Goal: Task Accomplishment & Management: Manage account settings

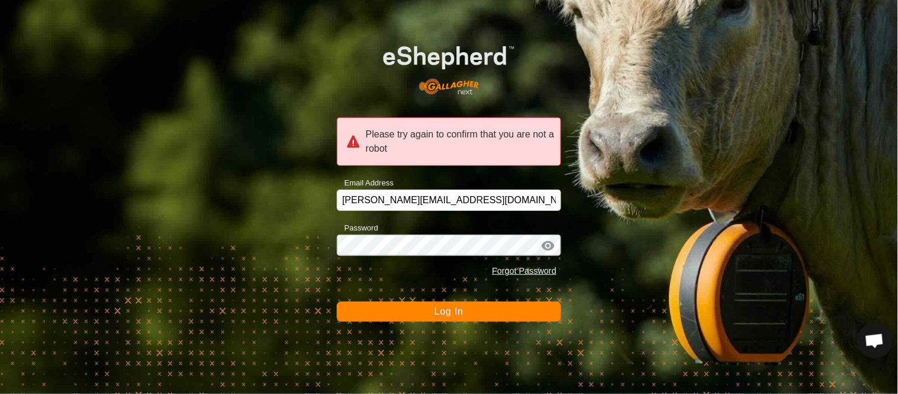
click at [399, 311] on button "Log In" at bounding box center [449, 311] width 224 height 20
click at [405, 314] on button "Log In" at bounding box center [449, 311] width 224 height 20
click at [475, 309] on button "Log In" at bounding box center [449, 311] width 224 height 20
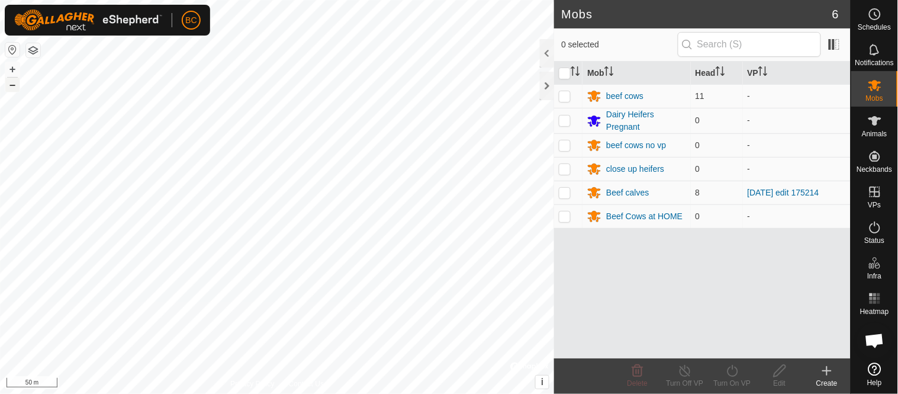
click at [9, 85] on button "–" at bounding box center [12, 85] width 14 height 14
click at [18, 69] on button "+" at bounding box center [12, 69] width 14 height 14
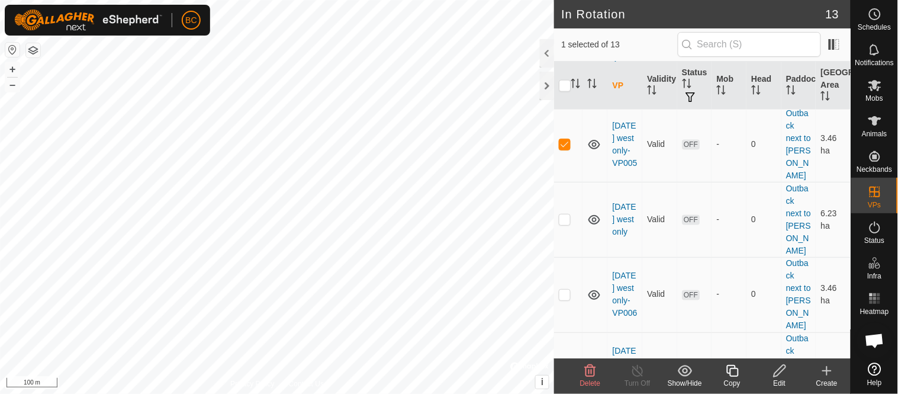
scroll to position [378, 0]
click at [778, 373] on icon at bounding box center [779, 370] width 15 height 14
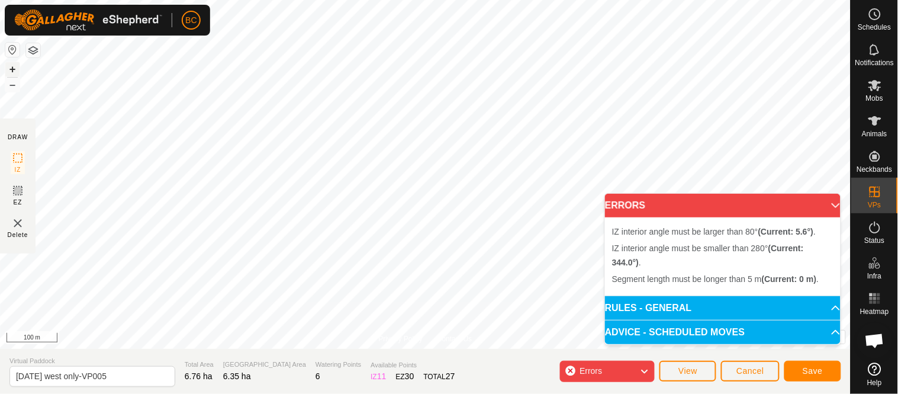
click at [12, 69] on button "+" at bounding box center [12, 69] width 14 height 14
click at [383, 215] on div "Status: OFF Type: Inclusion Zone + – ⇧ i © Mapbox , © OpenStreetMap , Improve t…" at bounding box center [425, 174] width 850 height 349
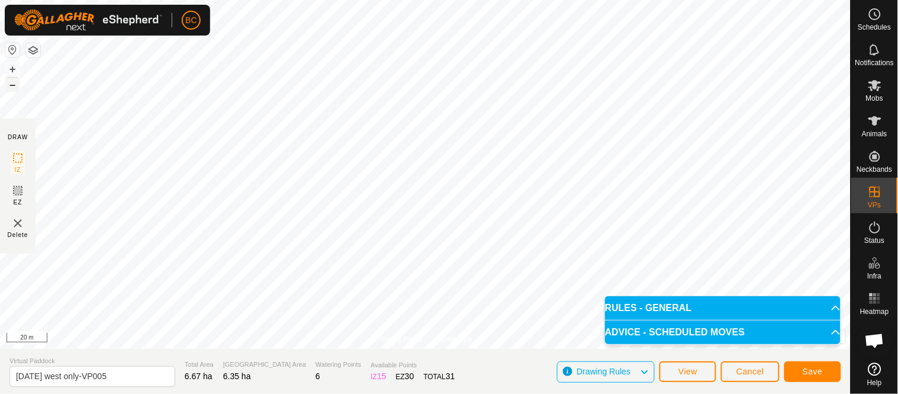
click at [18, 87] on button "–" at bounding box center [12, 85] width 14 height 14
drag, startPoint x: 38, startPoint y: 373, endPoint x: 61, endPoint y: 374, distance: 23.1
click at [61, 374] on input "2025 Aug 18 west only-VP005" at bounding box center [92, 376] width 166 height 21
click at [52, 376] on input "2025 sep west only-VP005" at bounding box center [92, 376] width 166 height 21
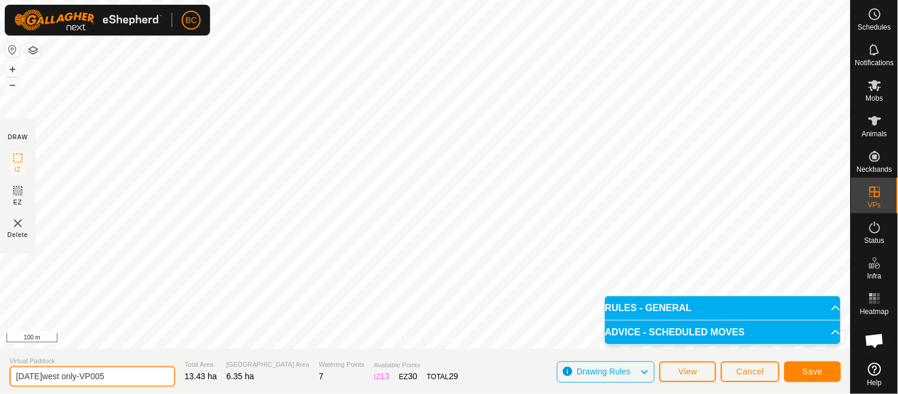
drag, startPoint x: 63, startPoint y: 375, endPoint x: 79, endPoint y: 376, distance: 16.0
click at [79, 376] on input "2025 sep 25west only-VP005" at bounding box center [92, 376] width 166 height 21
drag, startPoint x: 104, startPoint y: 376, endPoint x: 119, endPoint y: 376, distance: 14.8
click at [119, 376] on input "2025 sep 25 both sides only-VP005" at bounding box center [92, 376] width 166 height 21
type input "2025 sep 25 both sides -VP005"
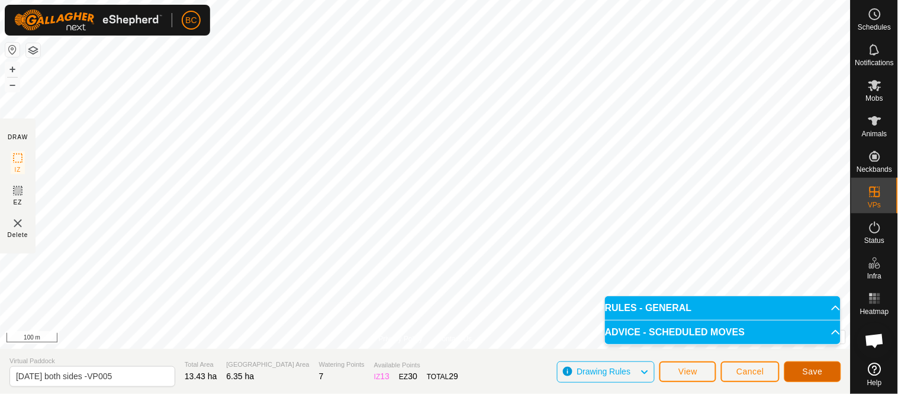
click at [802, 370] on button "Save" at bounding box center [812, 371] width 57 height 21
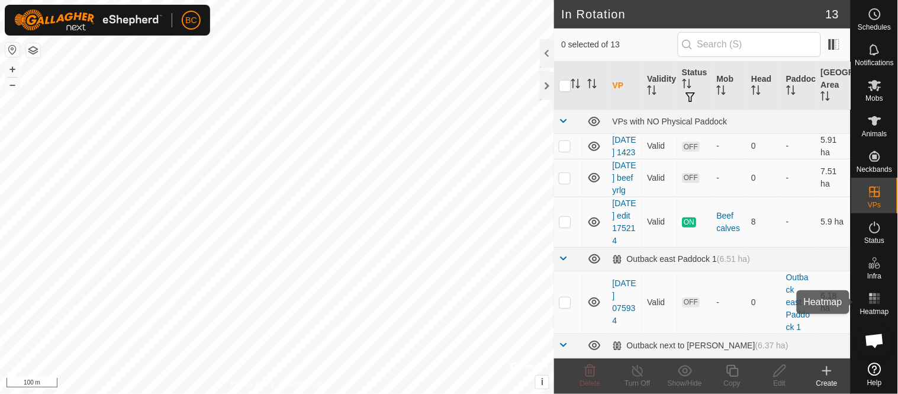
click at [878, 294] on icon at bounding box center [875, 298] width 14 height 14
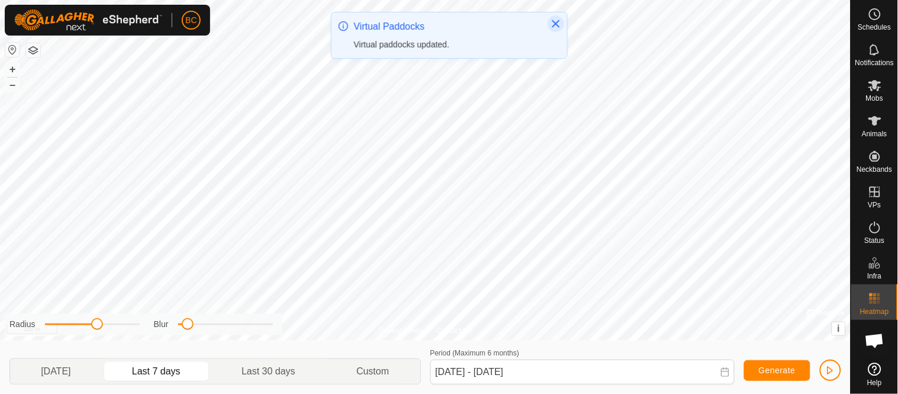
click at [556, 20] on icon "Close" at bounding box center [555, 23] width 9 height 9
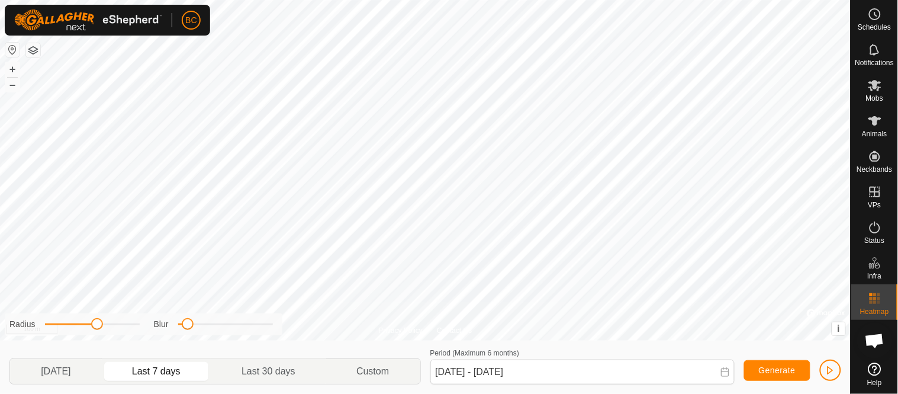
click at [725, 370] on icon at bounding box center [724, 371] width 9 height 9
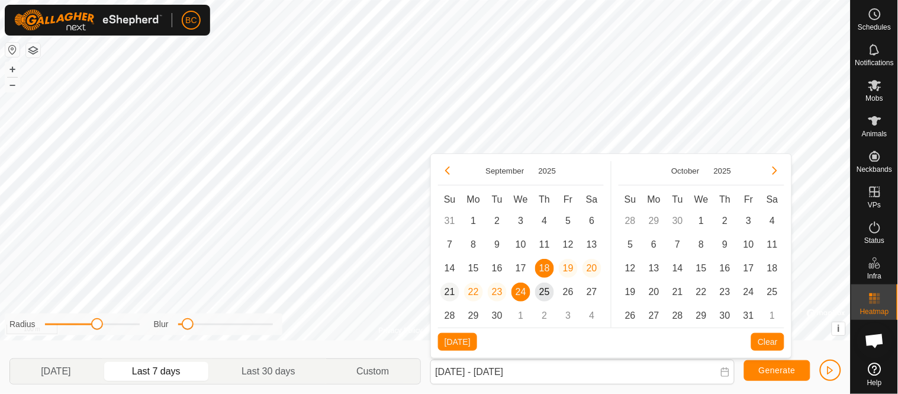
click at [451, 294] on span "21" at bounding box center [449, 291] width 19 height 19
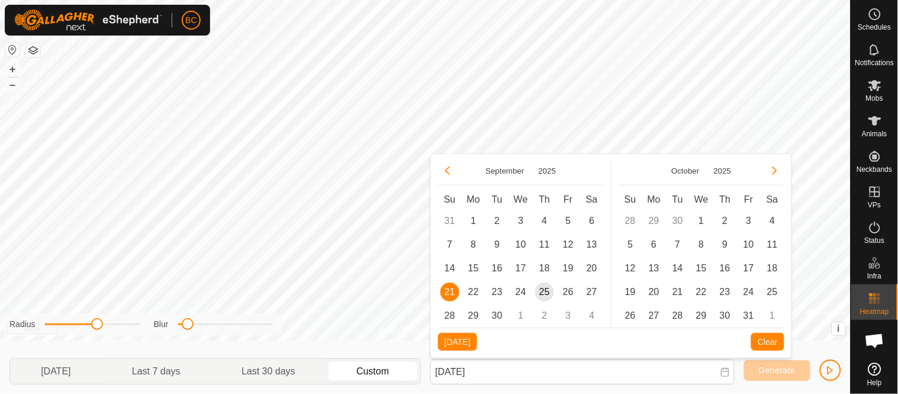
click at [726, 375] on icon at bounding box center [724, 371] width 9 height 9
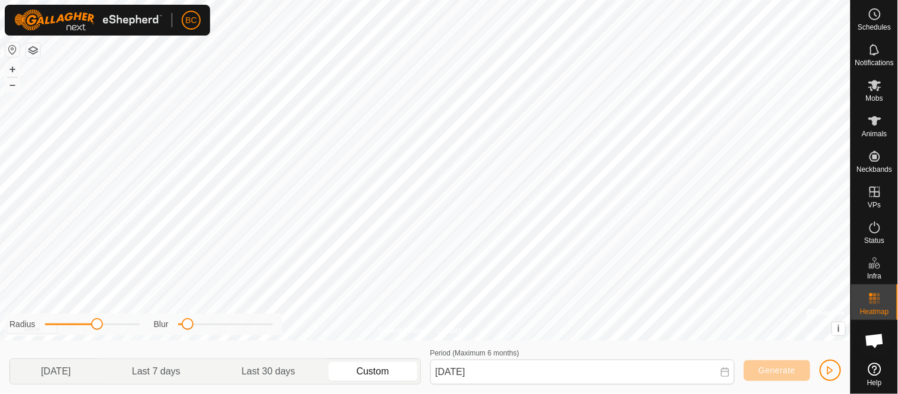
click at [381, 371] on p-togglebutton "Custom" at bounding box center [372, 371] width 93 height 25
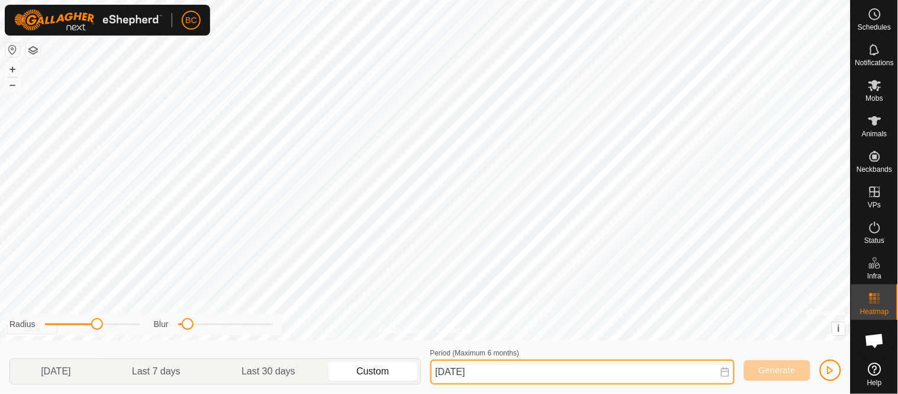
click at [500, 375] on input "21 Sep, 2025" at bounding box center [582, 371] width 304 height 25
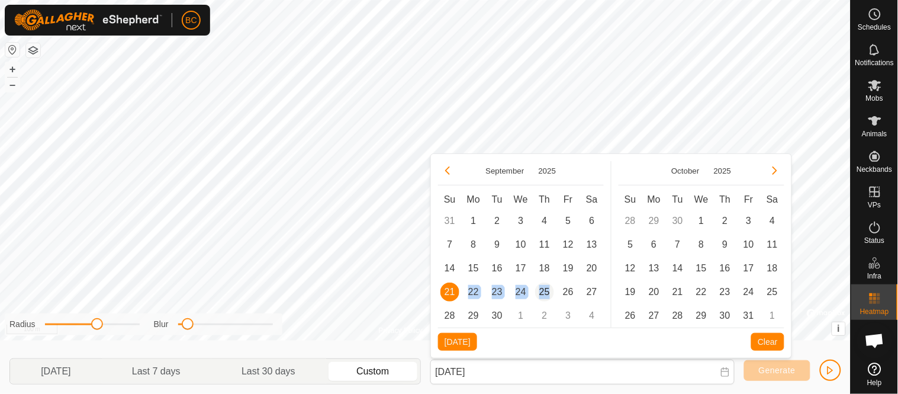
drag, startPoint x: 453, startPoint y: 295, endPoint x: 549, endPoint y: 294, distance: 95.3
click at [549, 294] on tr "21 21 22 23 24 25 26 27" at bounding box center [521, 292] width 166 height 24
click at [553, 291] on span "25" at bounding box center [544, 291] width 19 height 19
type input "21 Sep, 2025 - 25 Sep, 2025"
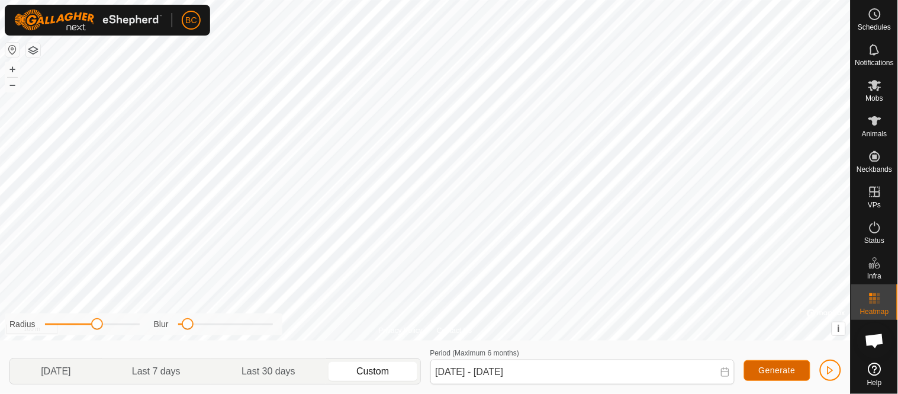
click at [765, 373] on span "Generate" at bounding box center [777, 369] width 37 height 9
click at [873, 93] on div "Mobs" at bounding box center [874, 89] width 47 height 36
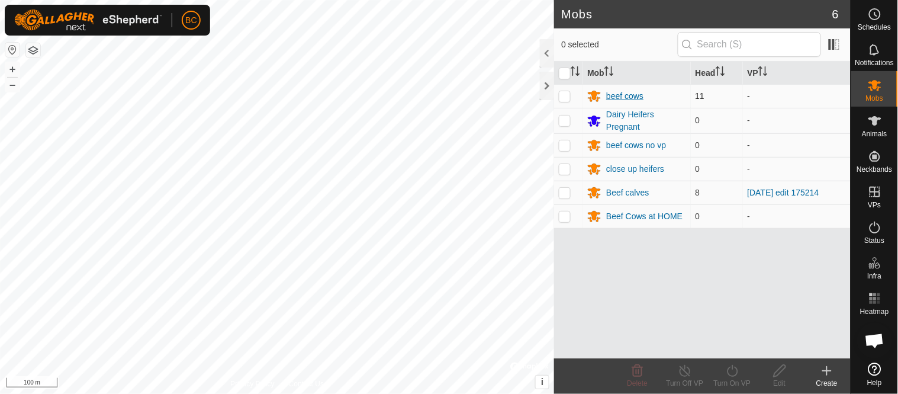
click at [625, 96] on div "beef cows" at bounding box center [624, 96] width 37 height 12
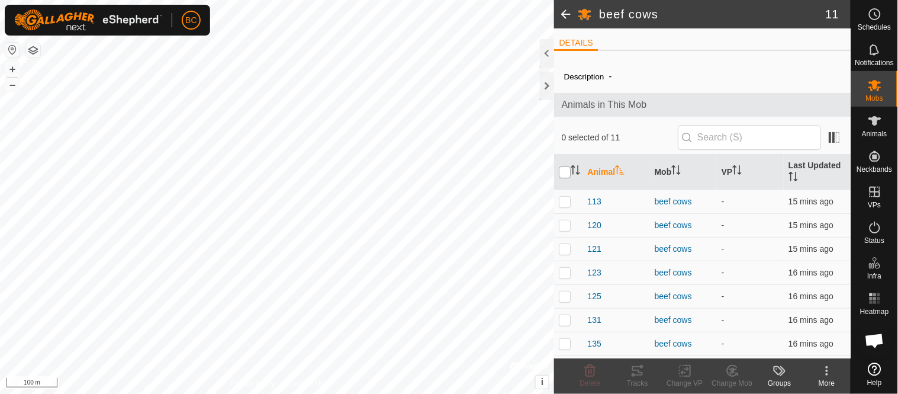
click at [563, 176] on input "checkbox" at bounding box center [565, 172] width 12 height 12
checkbox input "true"
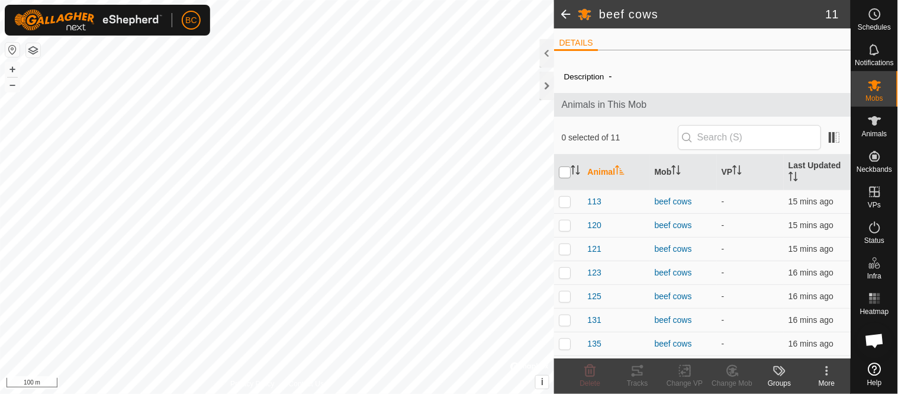
checkbox input "true"
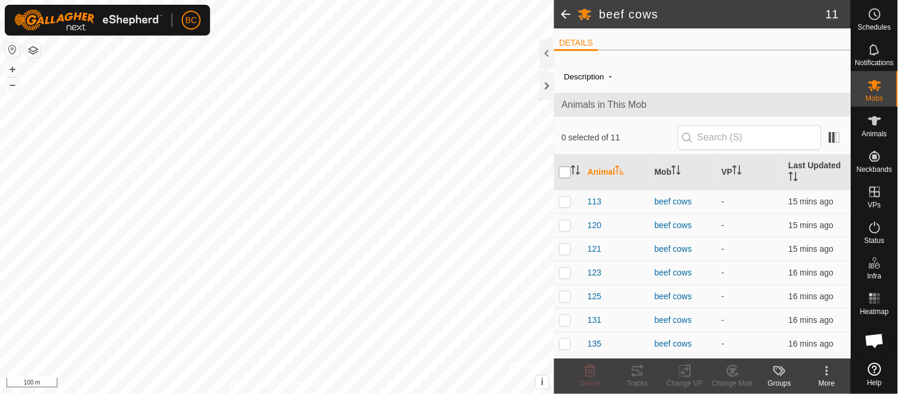
checkbox input "true"
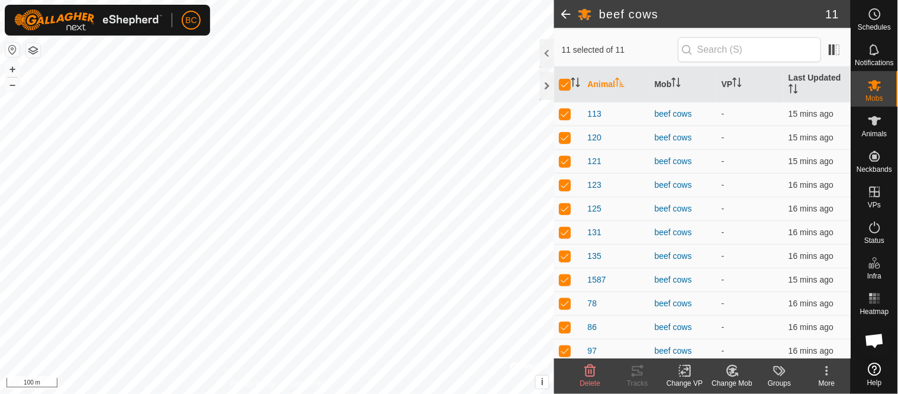
scroll to position [92, 0]
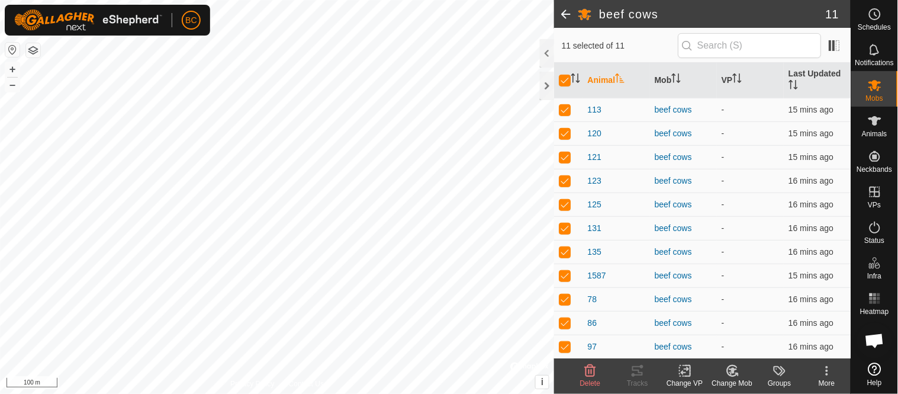
click at [686, 371] on icon at bounding box center [685, 370] width 15 height 14
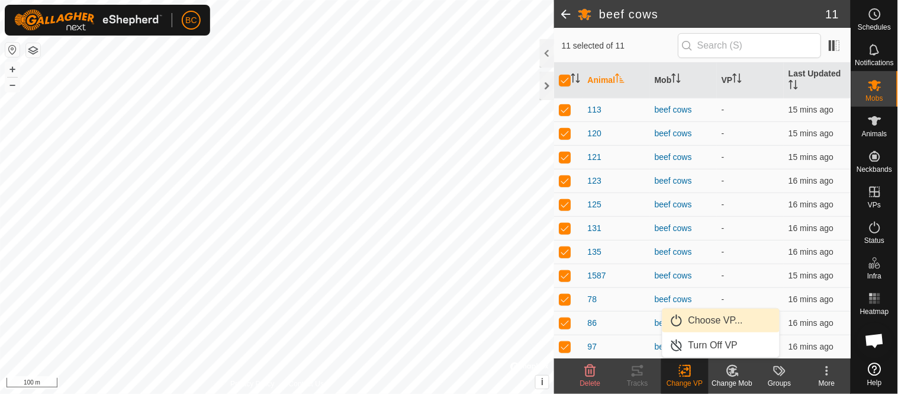
click at [702, 323] on link "Choose VP..." at bounding box center [720, 320] width 117 height 24
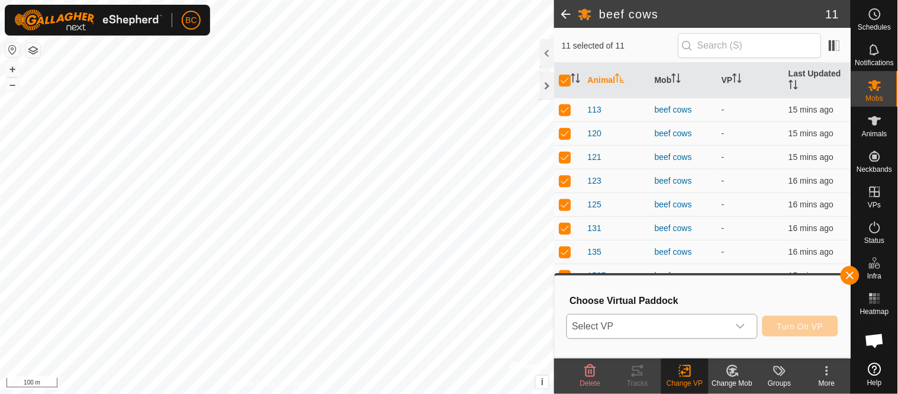
click at [747, 323] on div "dropdown trigger" at bounding box center [740, 326] width 24 height 24
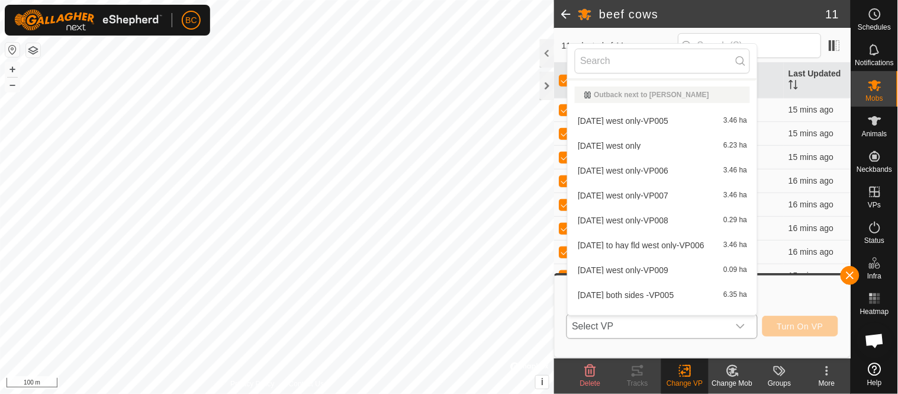
scroll to position [166, 0]
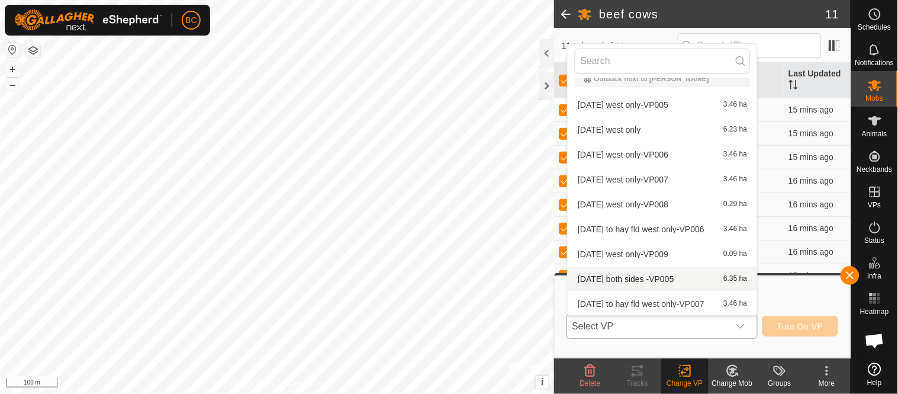
click at [654, 275] on li "2025 sep 25 both sides -VP005 6.35 ha" at bounding box center [662, 279] width 189 height 24
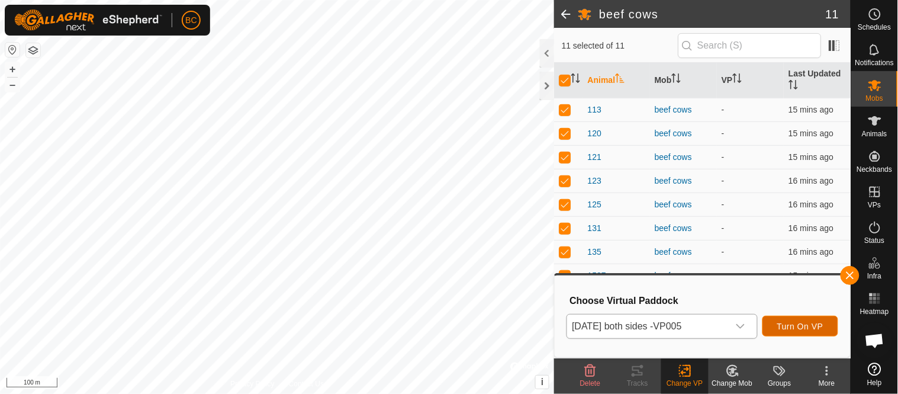
click at [777, 324] on button "Turn On VP" at bounding box center [800, 325] width 76 height 21
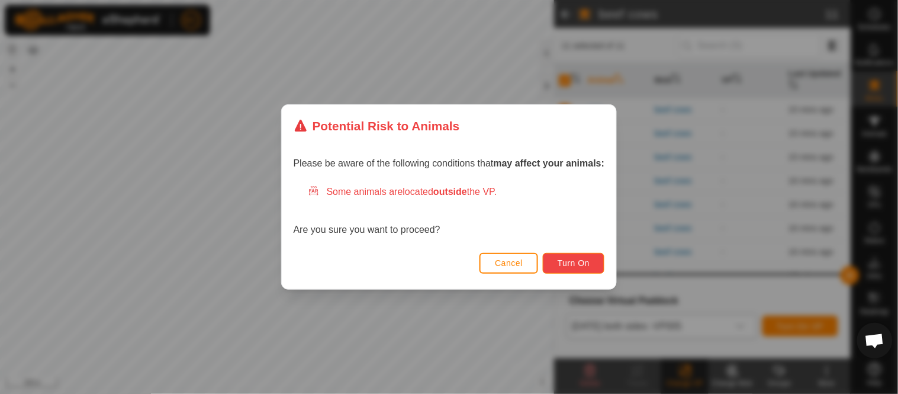
click at [583, 262] on span "Turn On" at bounding box center [573, 262] width 32 height 9
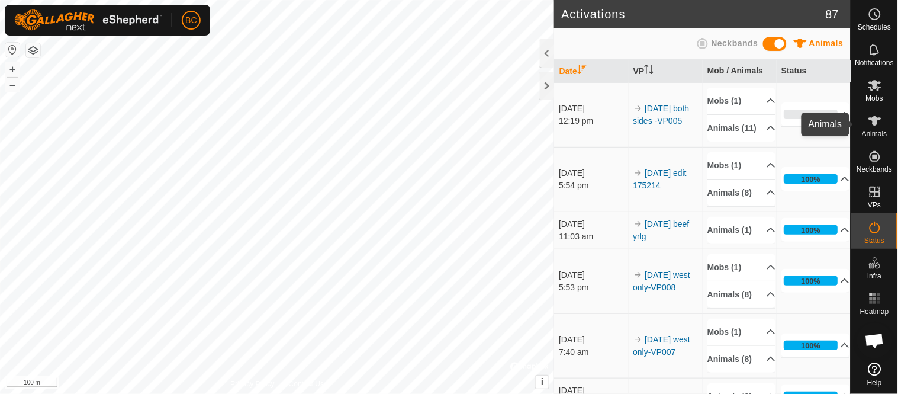
click at [873, 122] on icon at bounding box center [874, 120] width 13 height 9
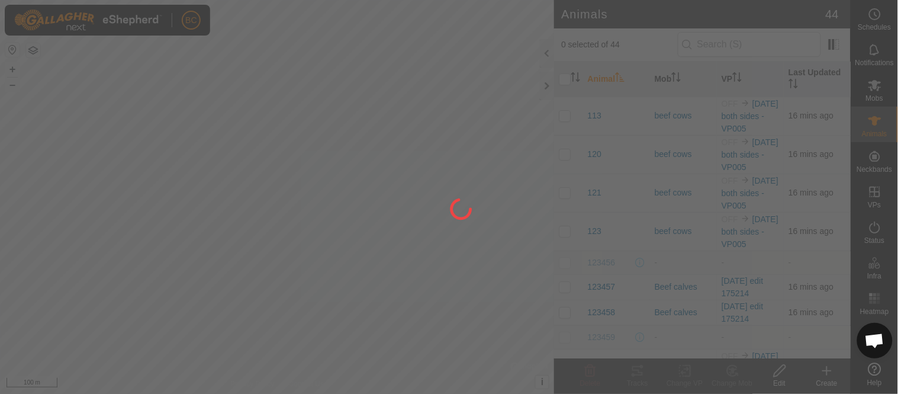
click at [876, 95] on div at bounding box center [449, 197] width 898 height 394
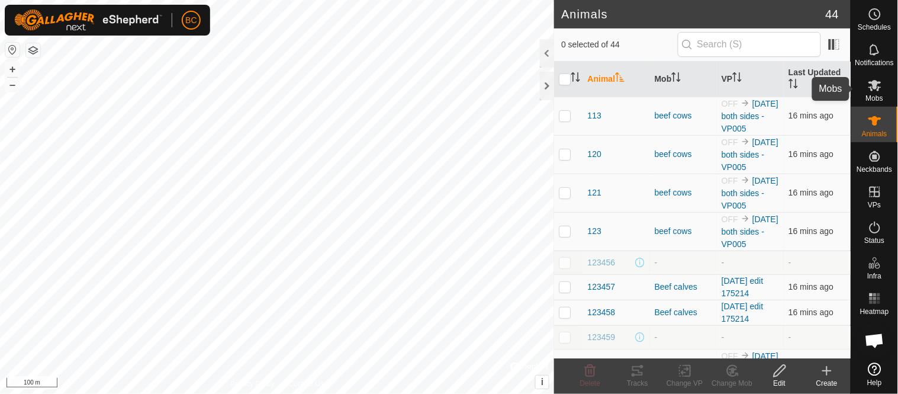
click at [879, 98] on span "Mobs" at bounding box center [874, 98] width 17 height 7
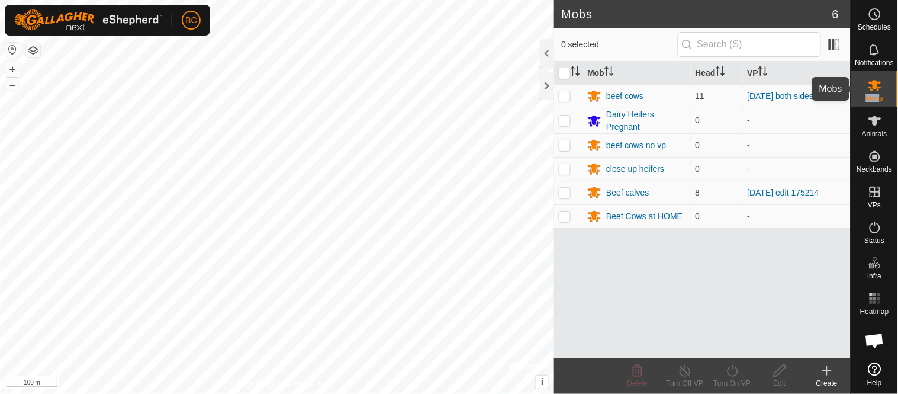
click at [881, 93] on div "Mobs" at bounding box center [874, 89] width 47 height 36
click at [634, 96] on div "beef cows" at bounding box center [624, 96] width 37 height 12
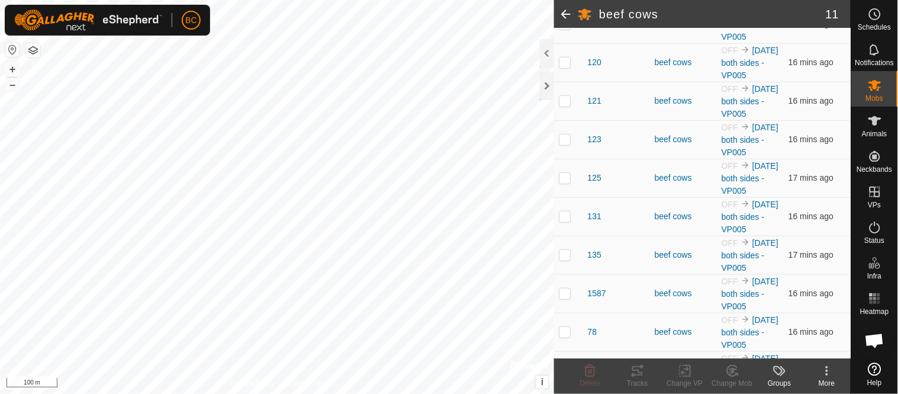
scroll to position [259, 0]
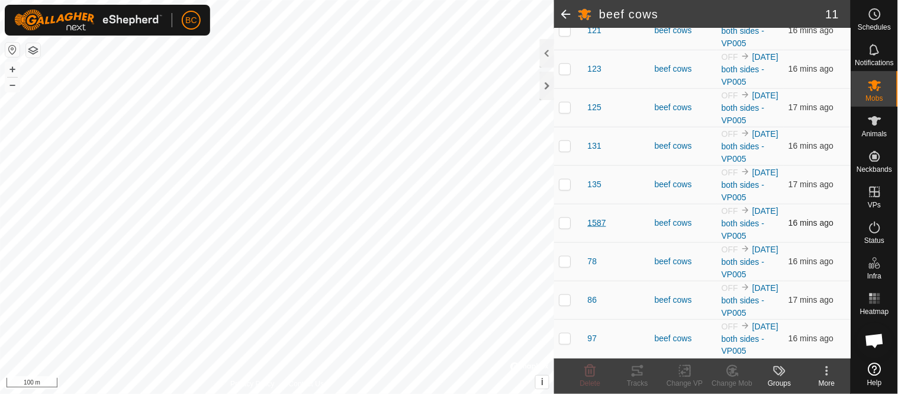
click at [599, 220] on span "1587" at bounding box center [596, 223] width 18 height 12
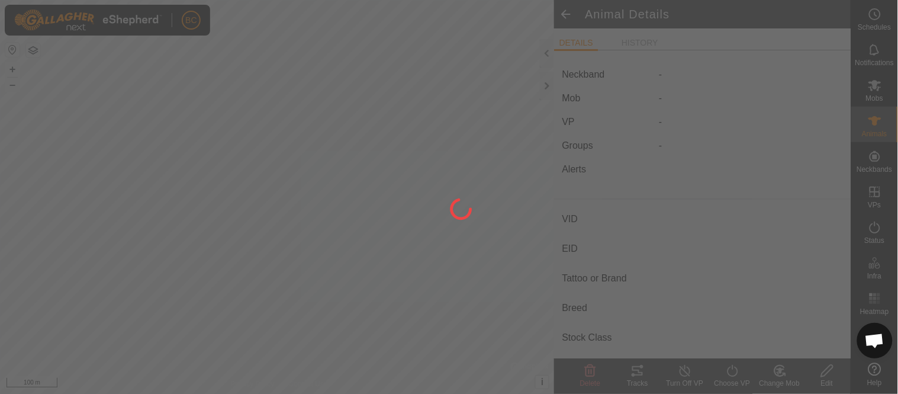
type input "1587"
type input "-"
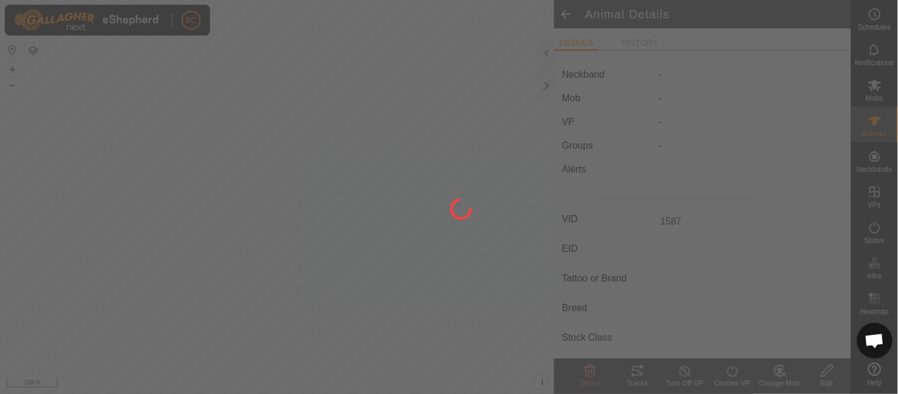
type input "0 kg"
type input "-"
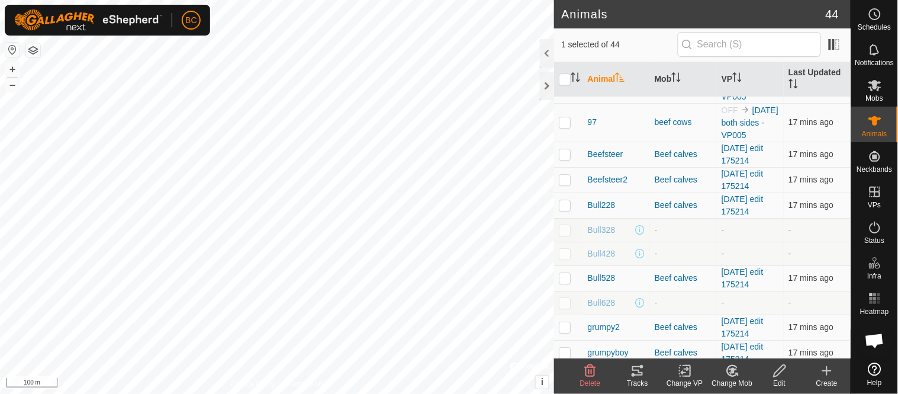
scroll to position [962, 0]
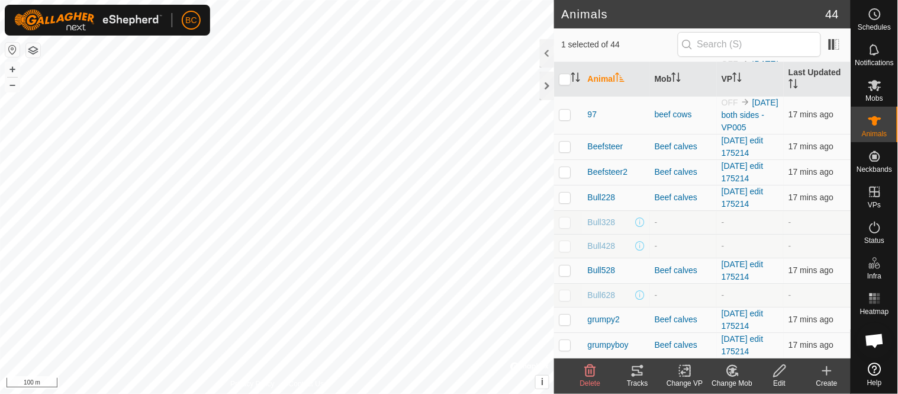
click at [729, 373] on icon at bounding box center [732, 370] width 15 height 14
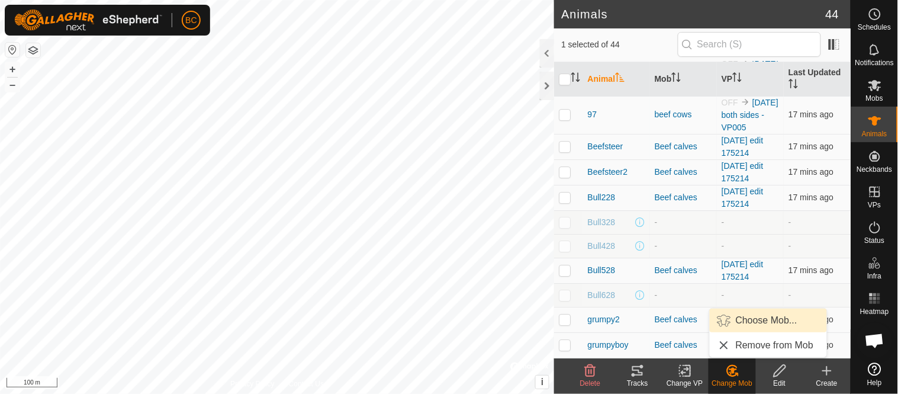
click at [749, 321] on link "Choose Mob..." at bounding box center [768, 320] width 117 height 24
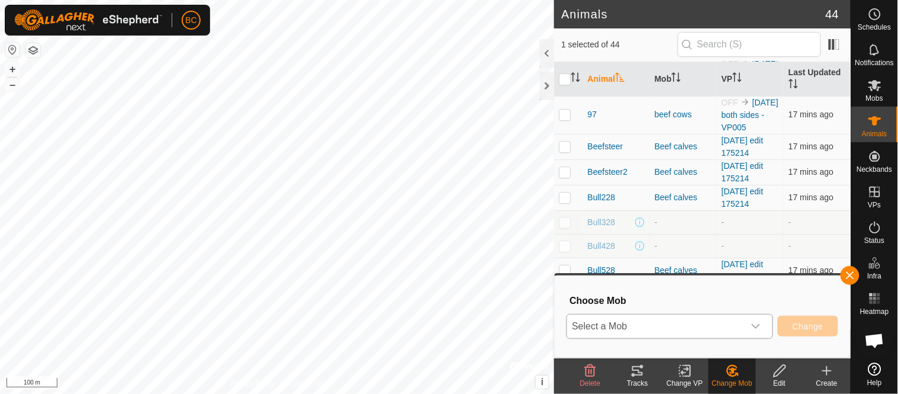
click at [761, 327] on div "dropdown trigger" at bounding box center [756, 326] width 24 height 24
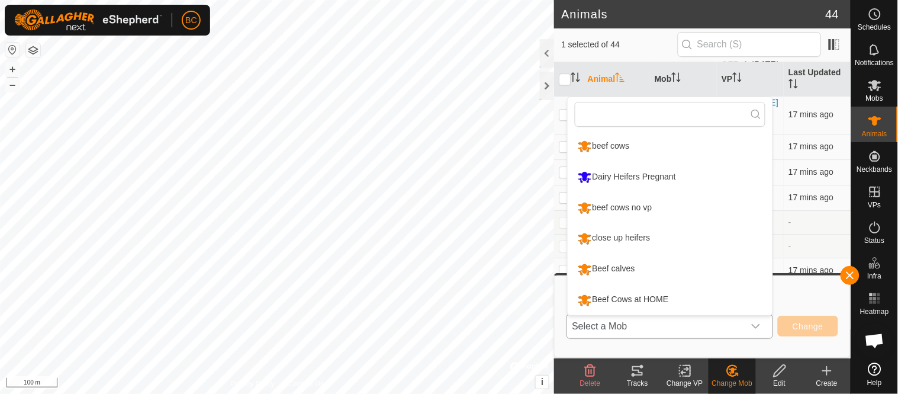
click at [623, 243] on li "close up heifers" at bounding box center [670, 239] width 205 height 30
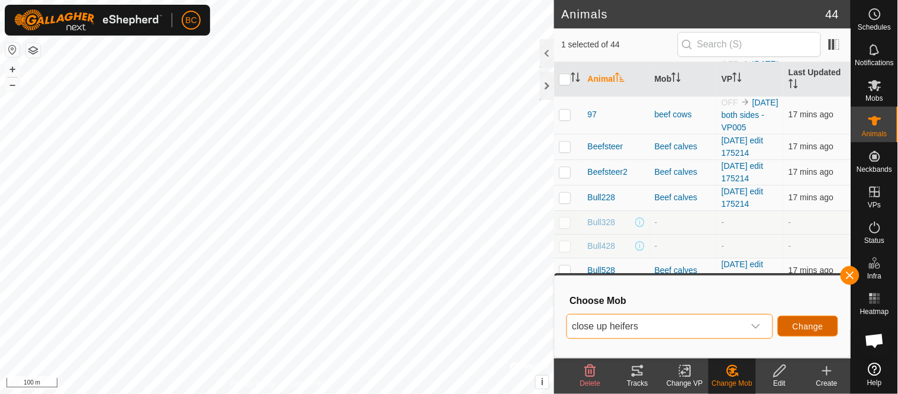
click at [808, 330] on span "Change" at bounding box center [807, 325] width 31 height 9
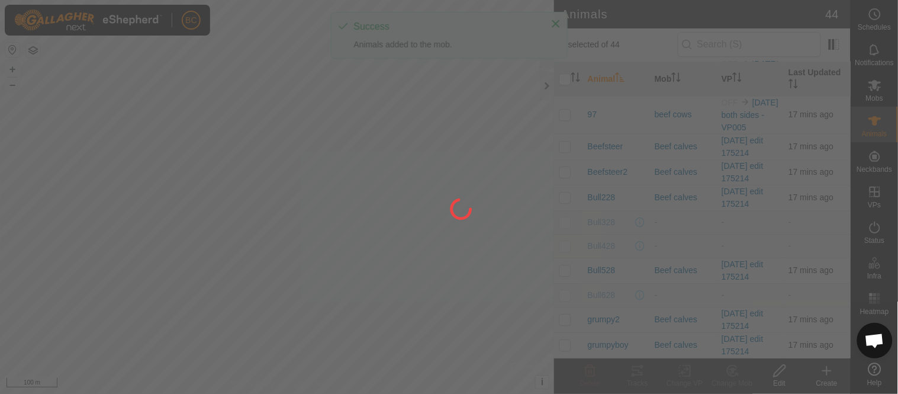
checkbox input "false"
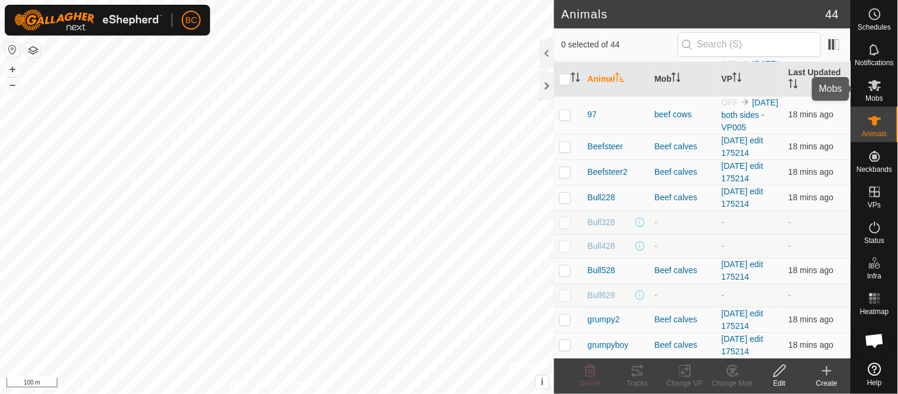
click at [882, 92] on es-mob-svg-icon at bounding box center [874, 85] width 21 height 19
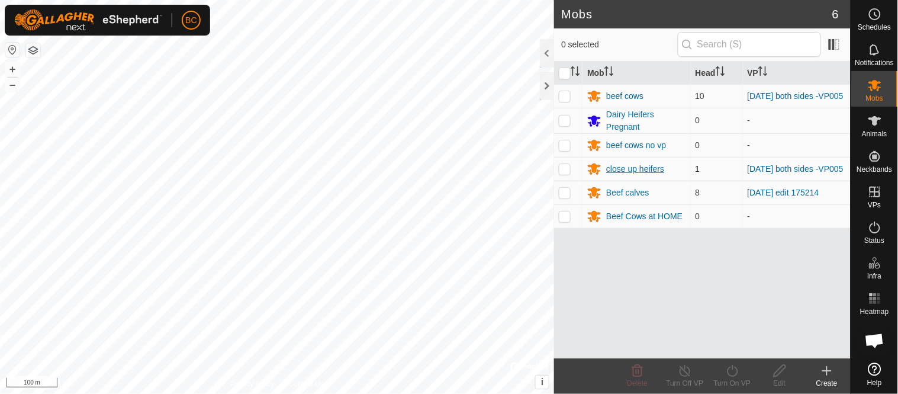
click at [619, 173] on div "close up heifers" at bounding box center [635, 169] width 58 height 12
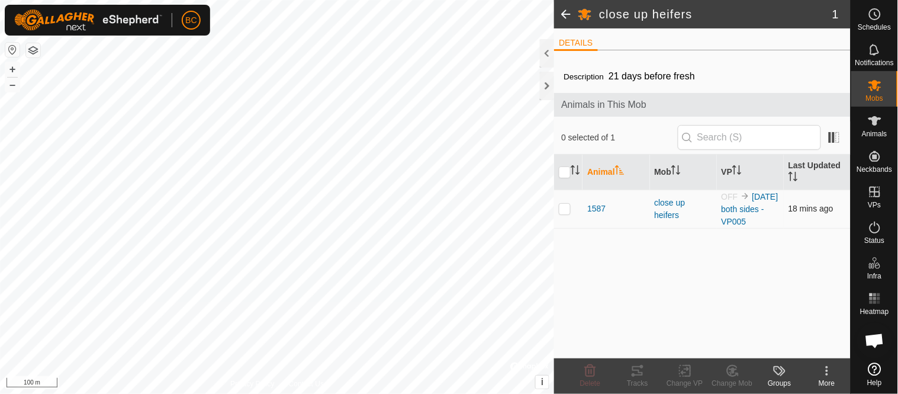
click at [563, 215] on td at bounding box center [568, 208] width 28 height 38
checkbox input "true"
click at [685, 375] on icon at bounding box center [685, 370] width 15 height 14
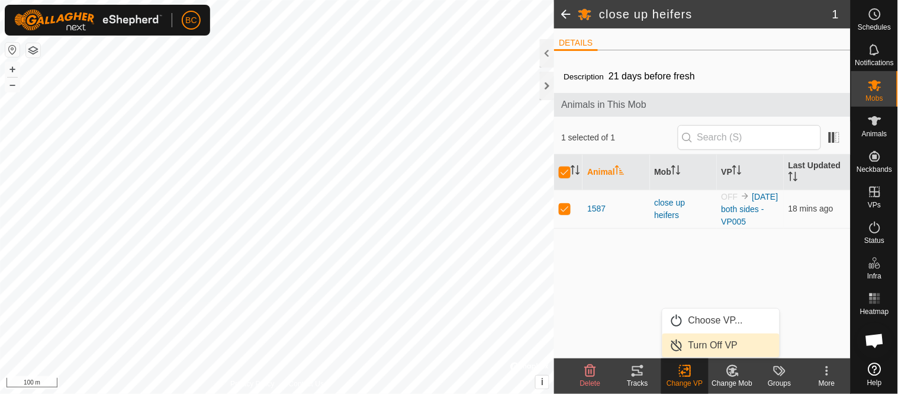
click at [700, 346] on link "Turn Off VP" at bounding box center [720, 345] width 117 height 24
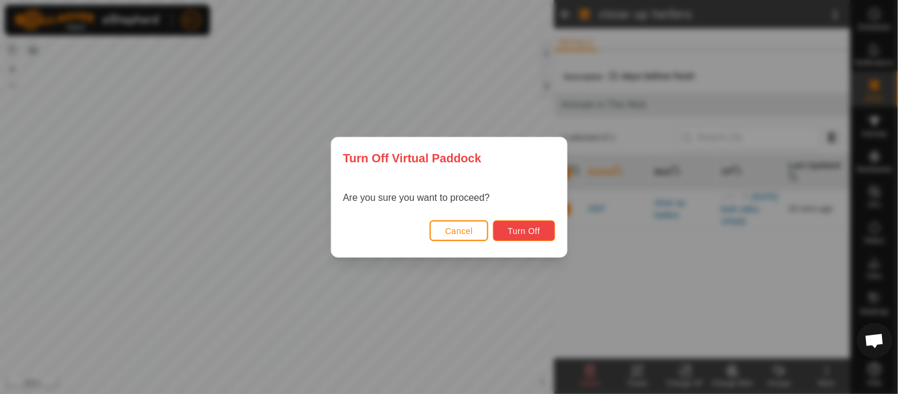
click at [533, 235] on button "Turn Off" at bounding box center [524, 230] width 62 height 21
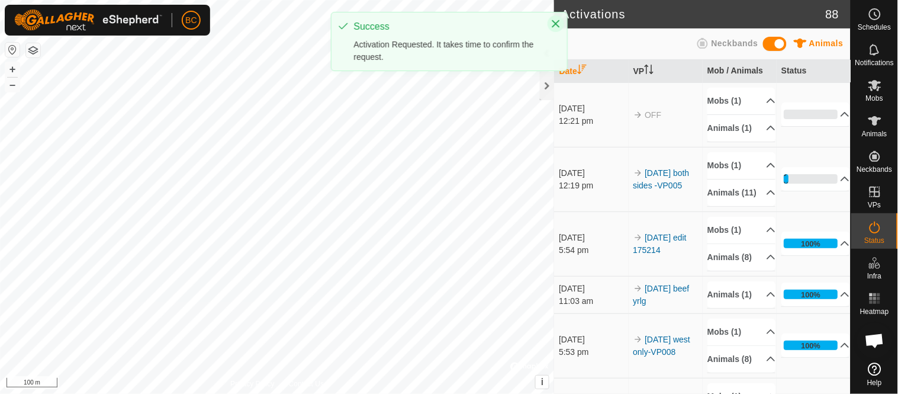
click at [557, 26] on icon "Close" at bounding box center [555, 23] width 9 height 9
